Goal: Task Accomplishment & Management: Manage account settings

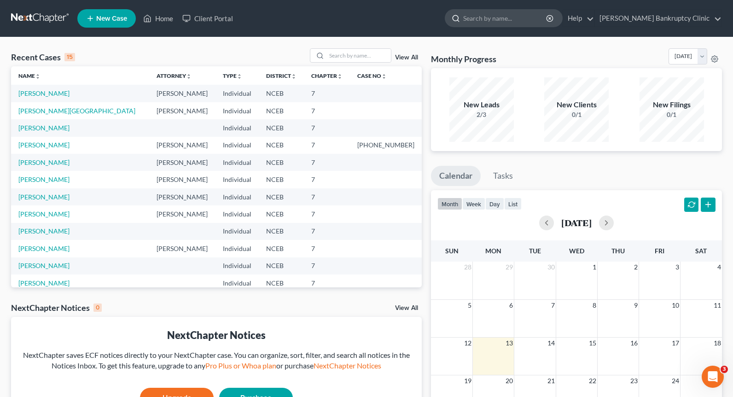
click at [523, 18] on input "search" at bounding box center [505, 18] width 84 height 17
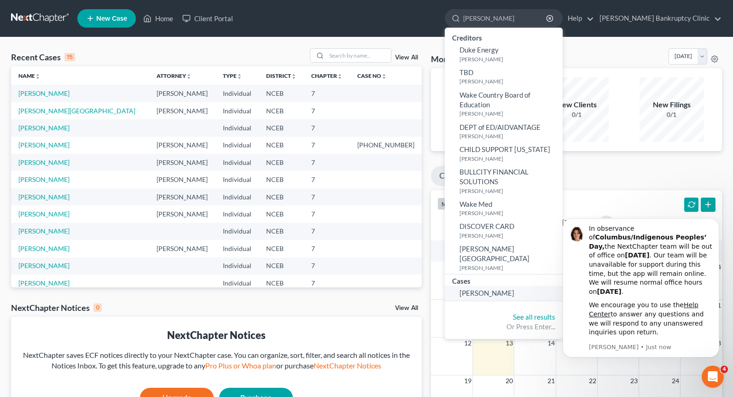
type input "[PERSON_NAME]"
click at [514, 297] on span "[PERSON_NAME]" at bounding box center [486, 293] width 55 height 8
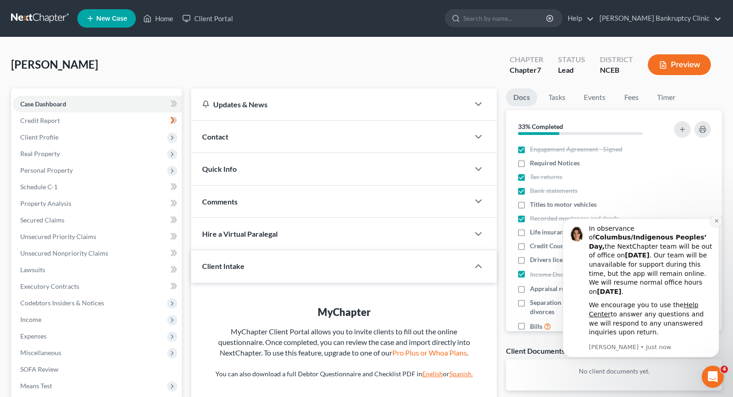
click at [715, 223] on icon "Dismiss notification" at bounding box center [716, 220] width 5 height 5
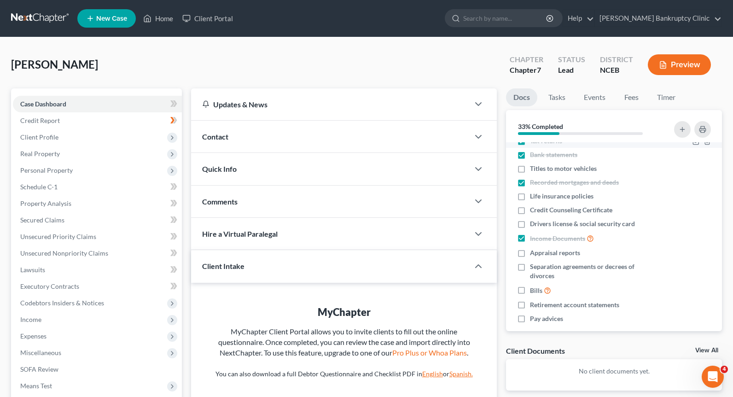
scroll to position [45, 0]
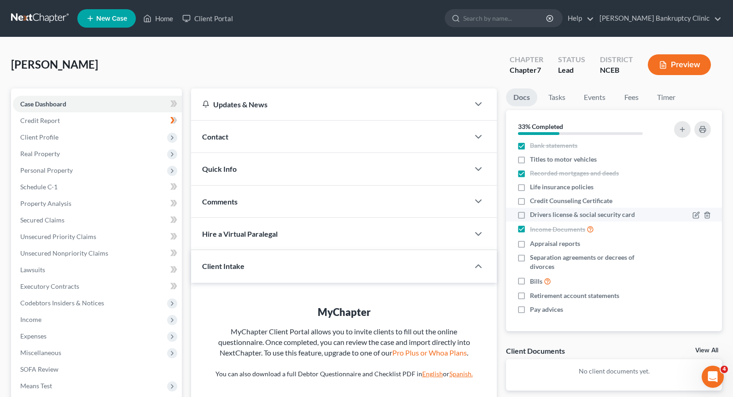
click at [591, 211] on span "Drivers license & social security card" at bounding box center [582, 214] width 105 height 9
click at [540, 211] on input "Drivers license & social security card" at bounding box center [537, 213] width 6 height 6
checkbox input "true"
